Goal: Find specific page/section: Find specific page/section

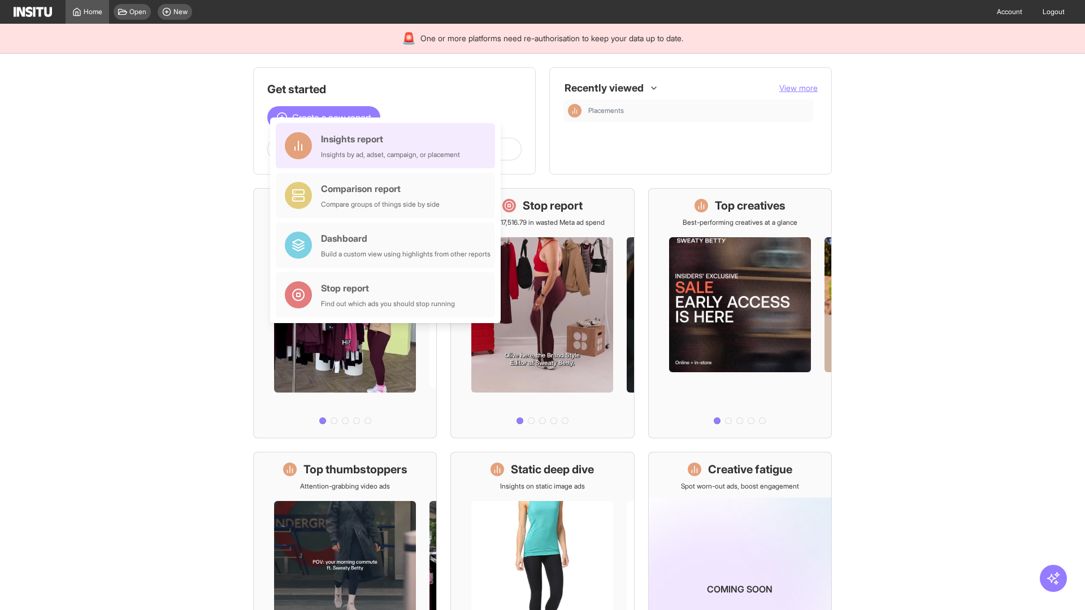
click at [388, 146] on div "Insights report Insights by ad, adset, campaign, or placement" at bounding box center [390, 145] width 139 height 27
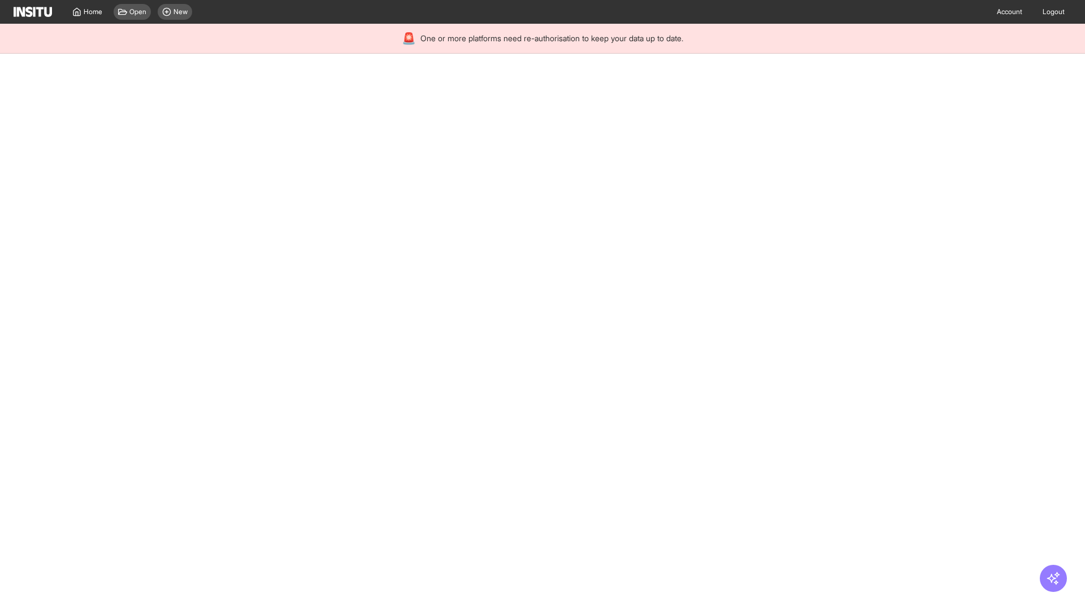
select select "**"
